Goal: Task Accomplishment & Management: Manage account settings

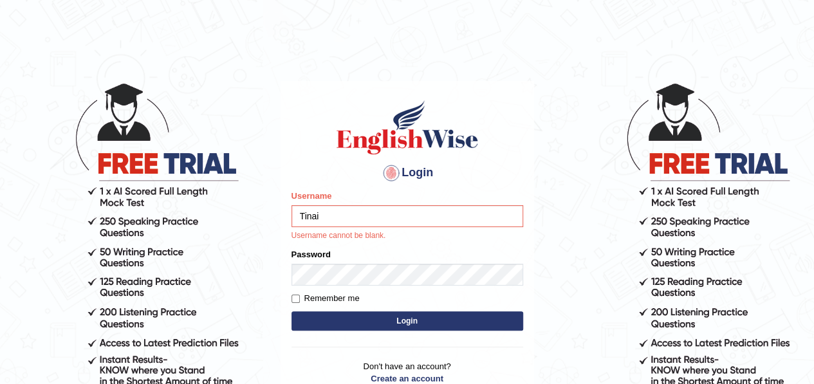
click at [338, 212] on input "Tinai" at bounding box center [407, 216] width 232 height 22
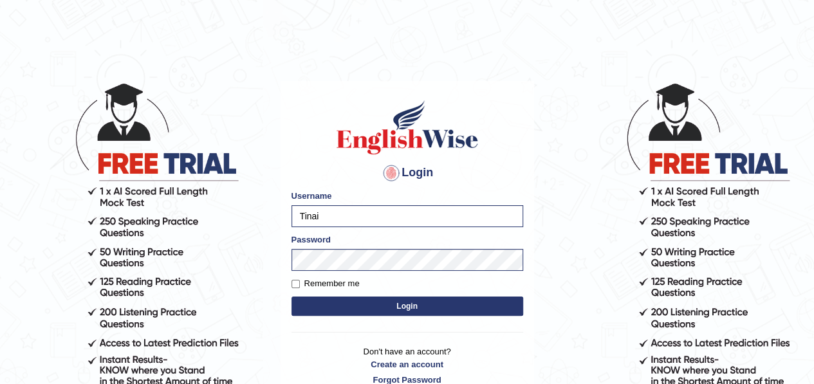
type input "Mataika"
click at [386, 308] on button "Login" at bounding box center [407, 306] width 232 height 19
click at [296, 285] on input "Remember me" at bounding box center [295, 284] width 8 height 8
checkbox input "true"
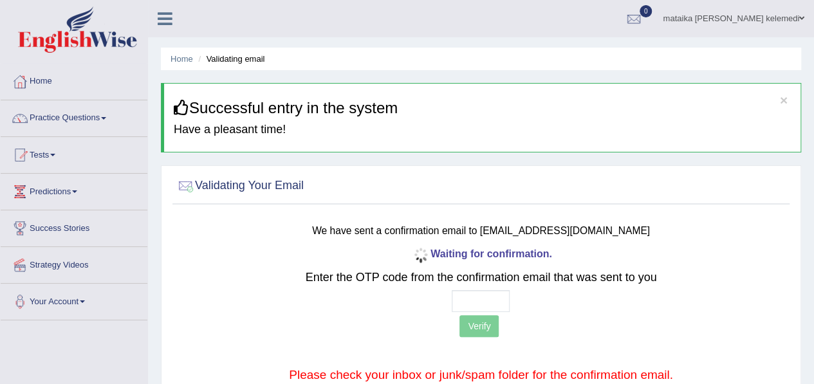
click at [801, 17] on span at bounding box center [801, 18] width 5 height 8
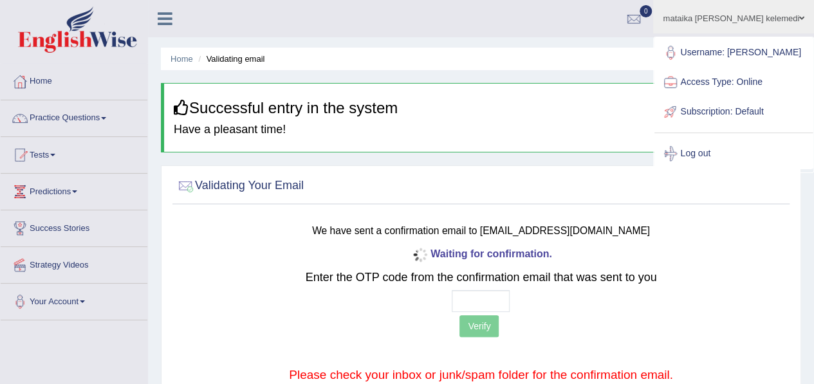
click at [680, 88] on div at bounding box center [670, 82] width 19 height 19
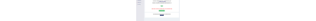
scroll to position [246, 0]
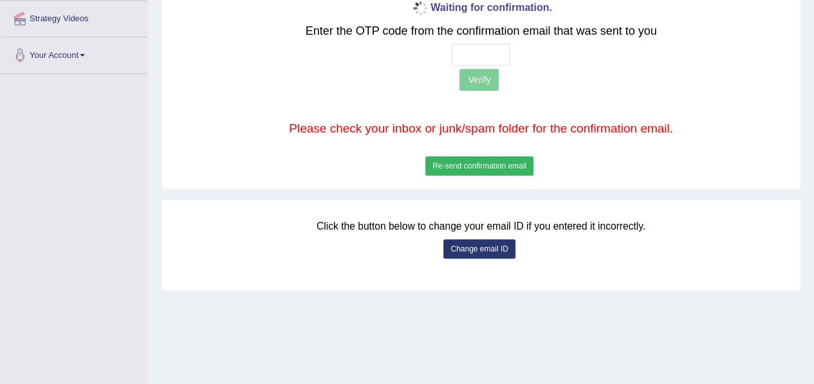
click at [458, 245] on button "Change email ID" at bounding box center [478, 248] width 71 height 19
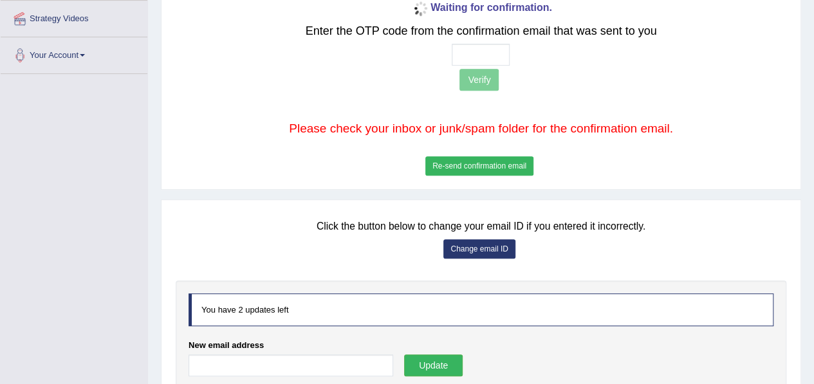
click at [464, 245] on button "Change email ID" at bounding box center [478, 248] width 71 height 19
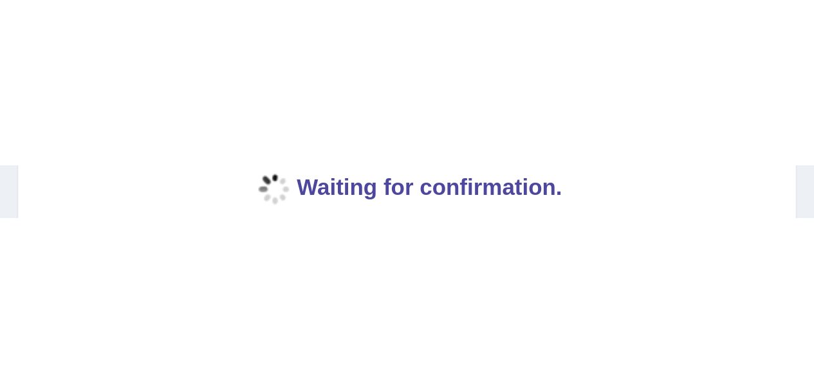
scroll to position [246, 0]
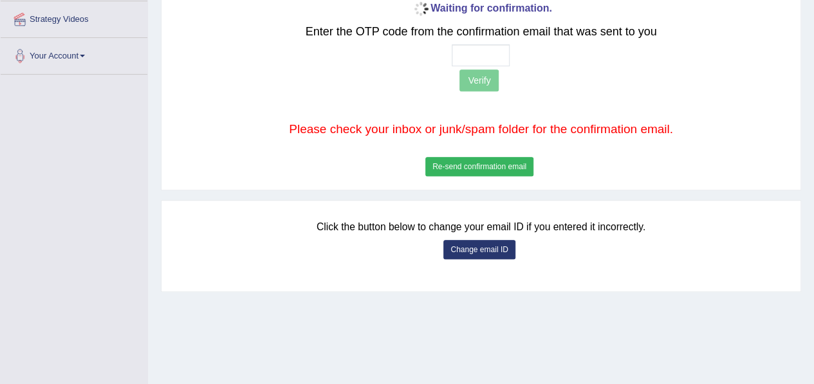
click at [3, 245] on div "Toggle navigation Home Practice Questions Speaking Practice Read Aloud Repeat S…" at bounding box center [407, 88] width 814 height 669
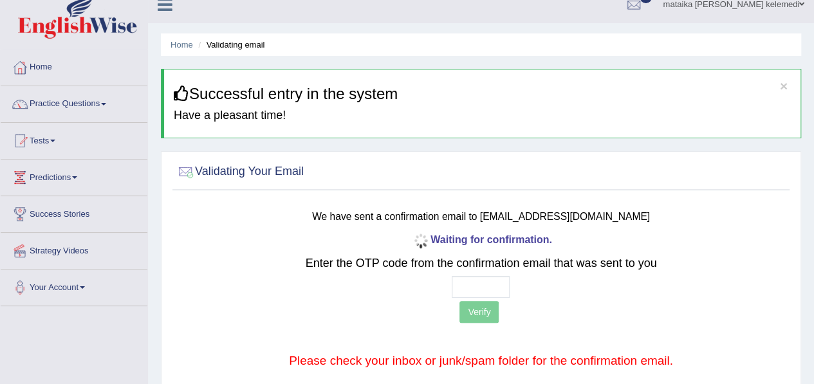
scroll to position [0, 0]
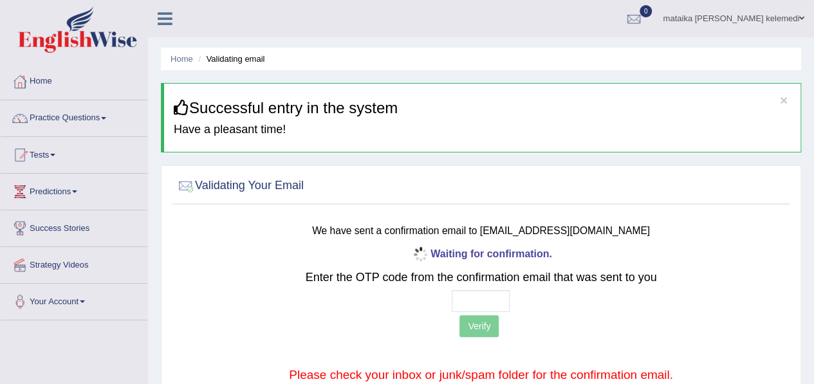
click at [69, 190] on link "Predictions" at bounding box center [74, 190] width 147 height 32
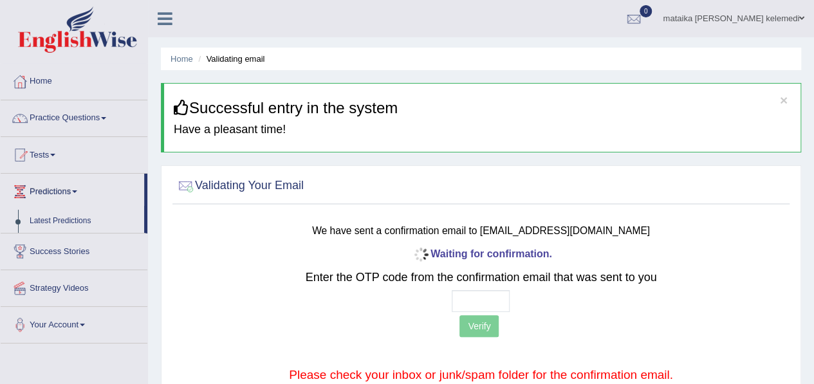
click at [781, 16] on link "mataika [PERSON_NAME] kelemedi" at bounding box center [733, 16] width 161 height 33
